Goal: Task Accomplishment & Management: Use online tool/utility

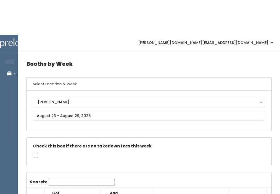
scroll to position [0, 12]
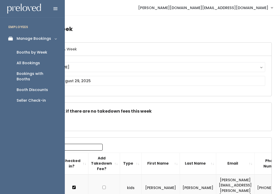
click at [10, 42] on link "Manage Bookings" at bounding box center [32, 39] width 65 height 12
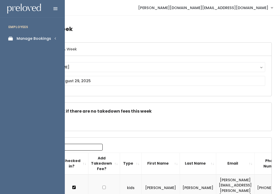
click at [49, 44] on link "Manage Bookings" at bounding box center [32, 39] width 65 height 12
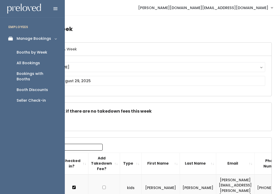
click at [58, 39] on link "Manage Bookings" at bounding box center [32, 39] width 65 height 12
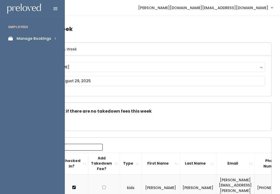
click at [50, 43] on link "Manage Bookings" at bounding box center [32, 39] width 65 height 12
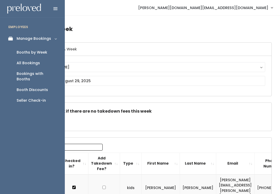
click at [52, 84] on link "Booth Discounts" at bounding box center [32, 89] width 65 height 11
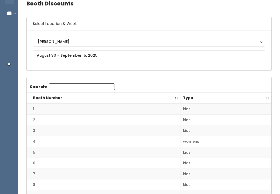
scroll to position [30, 0]
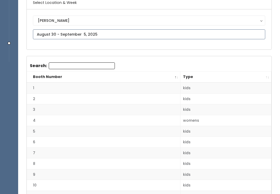
click at [246, 38] on input "text" at bounding box center [149, 35] width 233 height 10
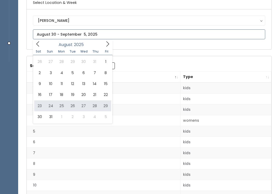
type input "[DATE] to [DATE]"
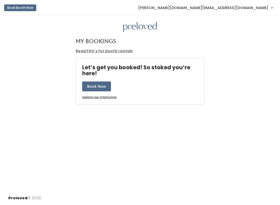
click at [265, 10] on span "[PERSON_NAME][DOMAIN_NAME][EMAIL_ADDRESS][DOMAIN_NAME]" at bounding box center [203, 8] width 130 height 6
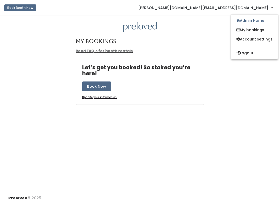
click at [272, 18] on link "Admin Home" at bounding box center [255, 20] width 46 height 9
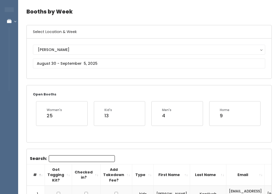
scroll to position [17, 0]
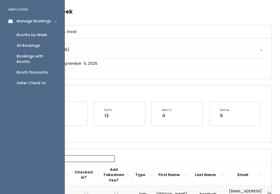
click at [33, 70] on div "Booth Discounts" at bounding box center [32, 72] width 31 height 5
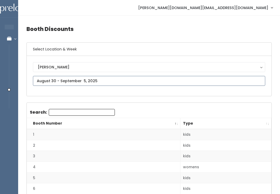
click at [241, 78] on input "text" at bounding box center [149, 81] width 233 height 10
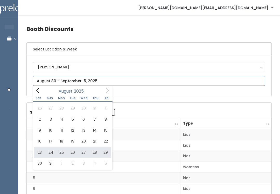
type input "[DATE] to [DATE]"
